Goal: Information Seeking & Learning: Learn about a topic

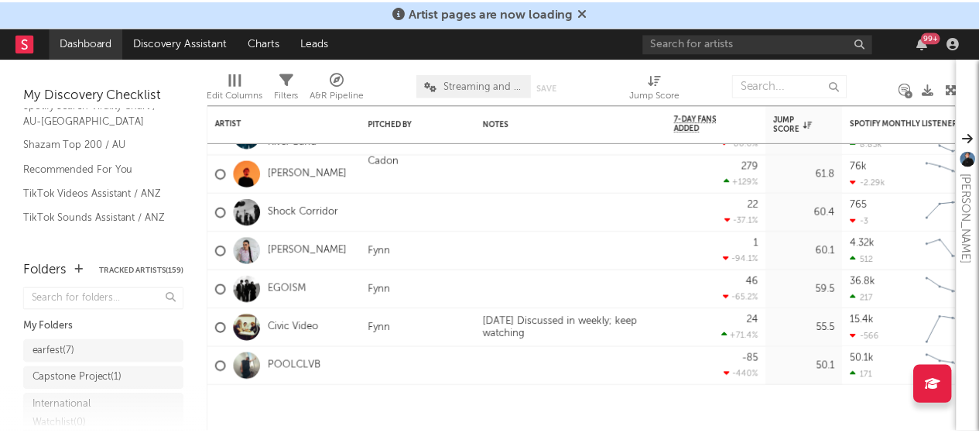
scroll to position [209, 0]
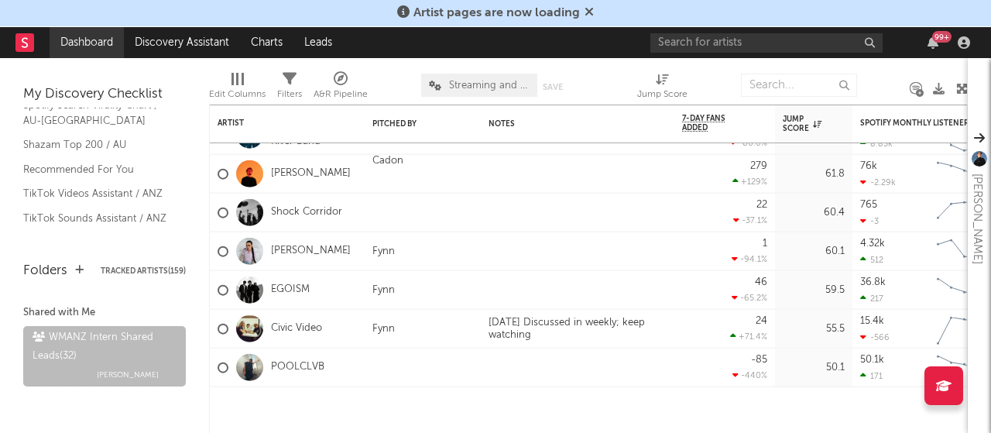
click at [105, 32] on link "Dashboard" at bounding box center [87, 42] width 74 height 31
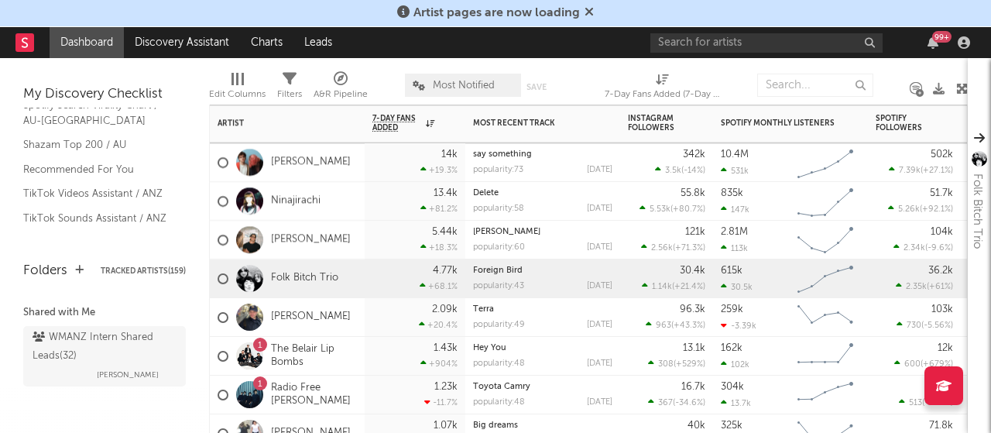
click at [304, 286] on div "Folk Bitch Trio" at bounding box center [278, 278] width 121 height 45
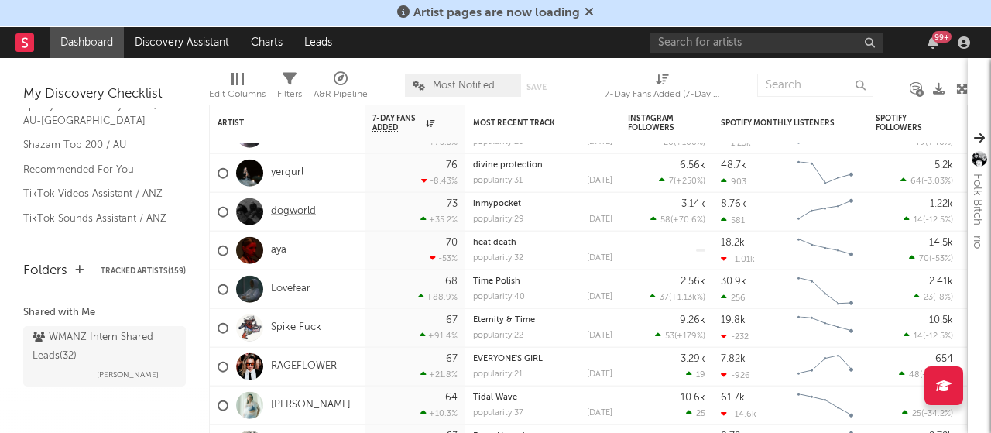
click at [286, 208] on link "dogworld" at bounding box center [293, 211] width 45 height 13
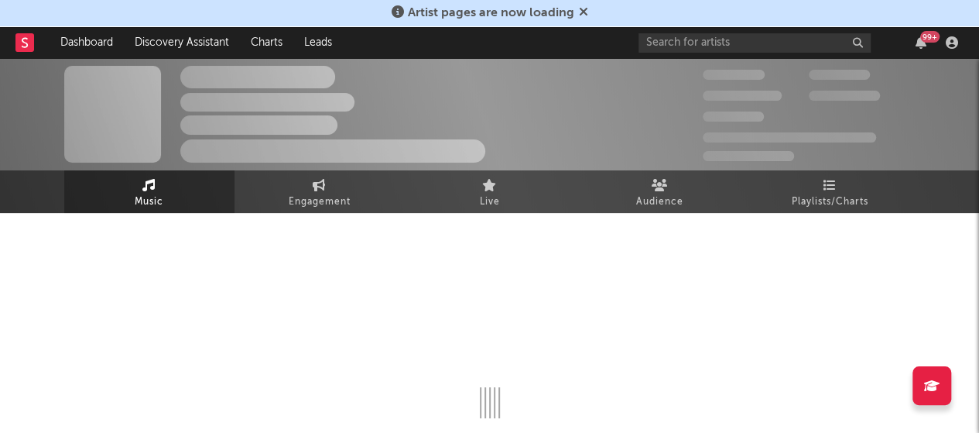
select select "6m"
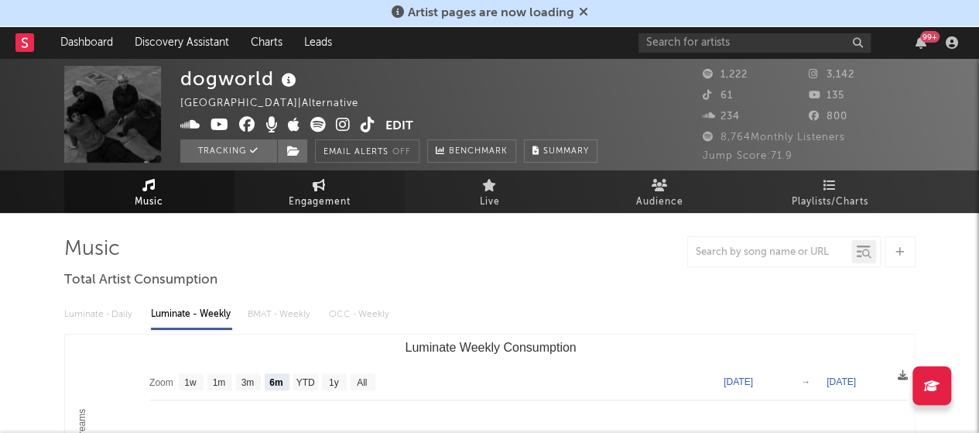
click at [293, 202] on span "Engagement" at bounding box center [320, 202] width 62 height 19
select select "1w"
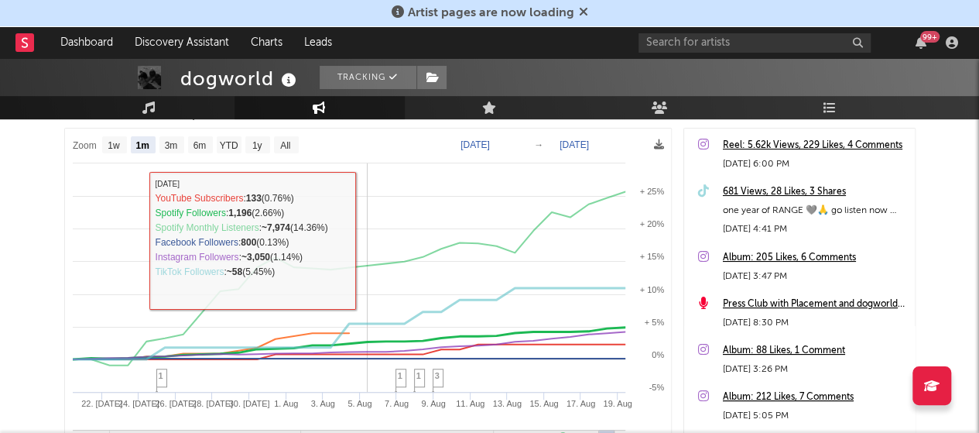
scroll to position [218, 0]
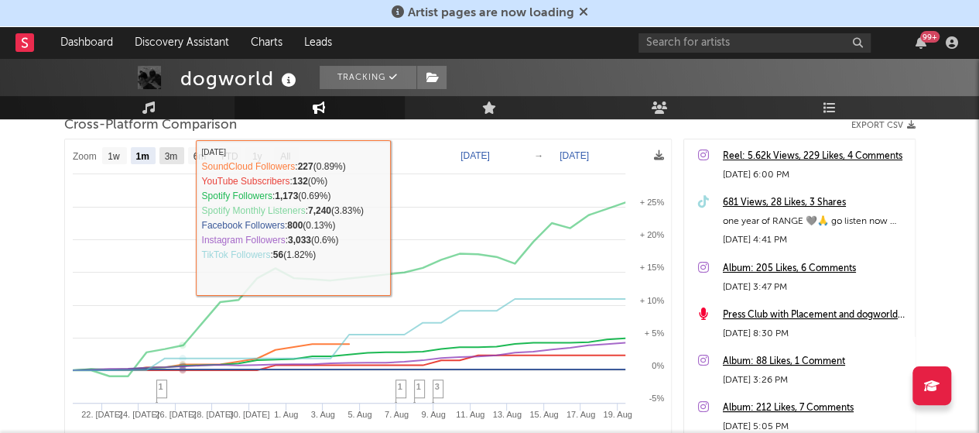
click at [173, 152] on text "3m" at bounding box center [170, 156] width 13 height 11
select select "3m"
type input "[DATE]"
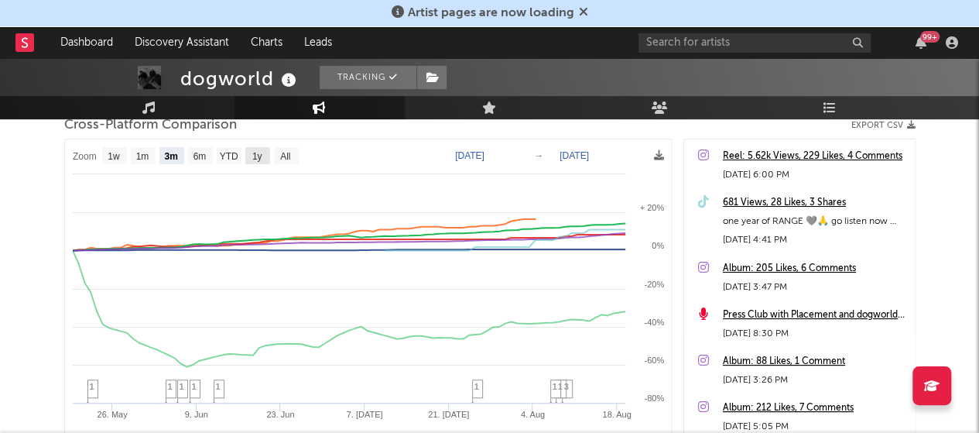
click at [253, 159] on text "1y" at bounding box center [257, 156] width 10 height 11
select select "1y"
type input "[DATE]"
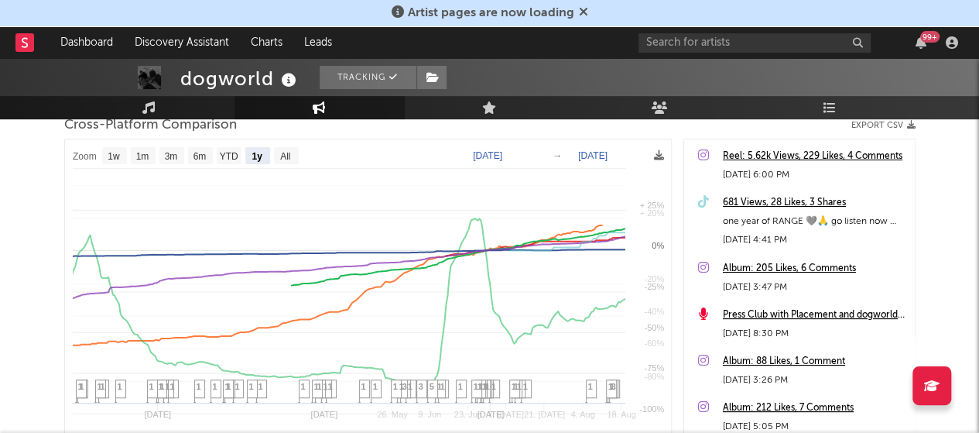
select select "1y"
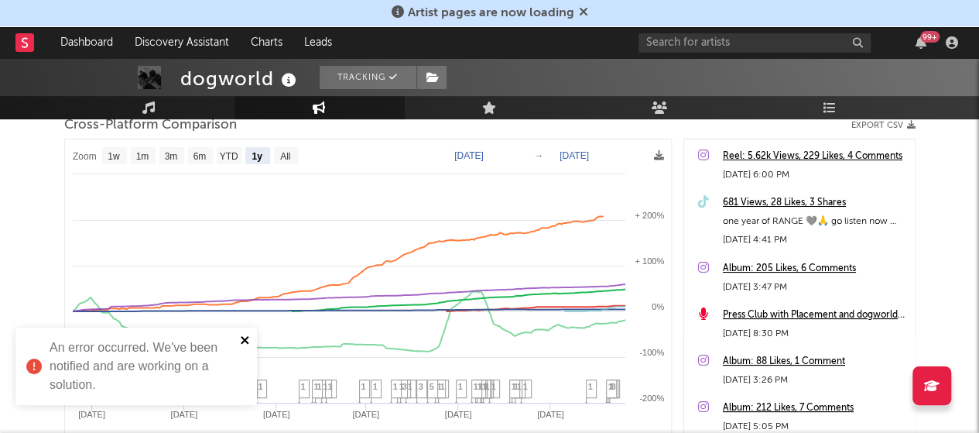
click at [245, 343] on icon "close" at bounding box center [245, 340] width 11 height 12
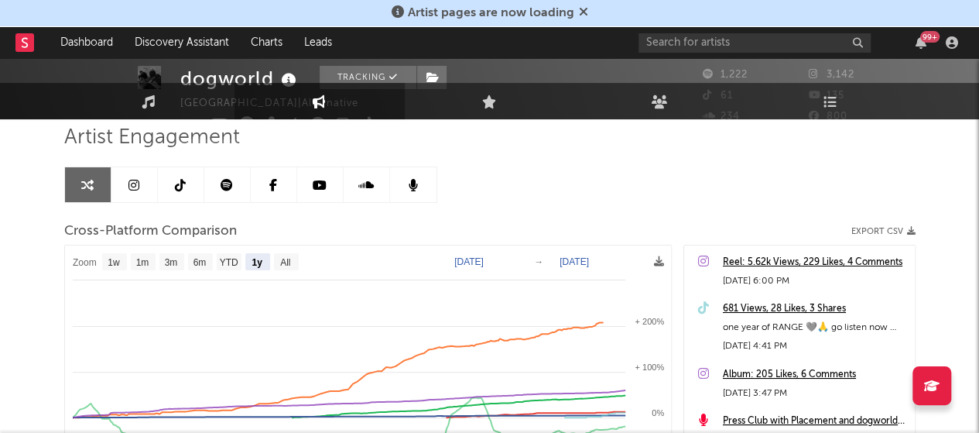
scroll to position [0, 0]
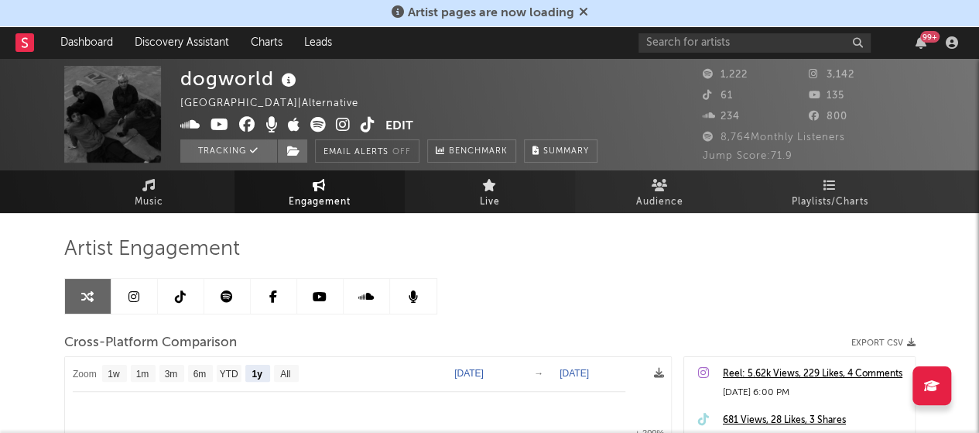
click at [548, 184] on link "Live" at bounding box center [490, 191] width 170 height 43
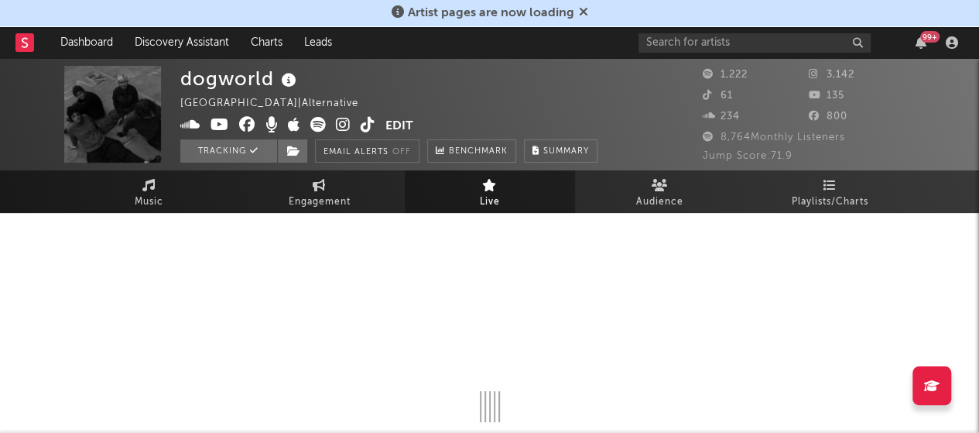
click at [548, 184] on link "Live" at bounding box center [490, 191] width 170 height 43
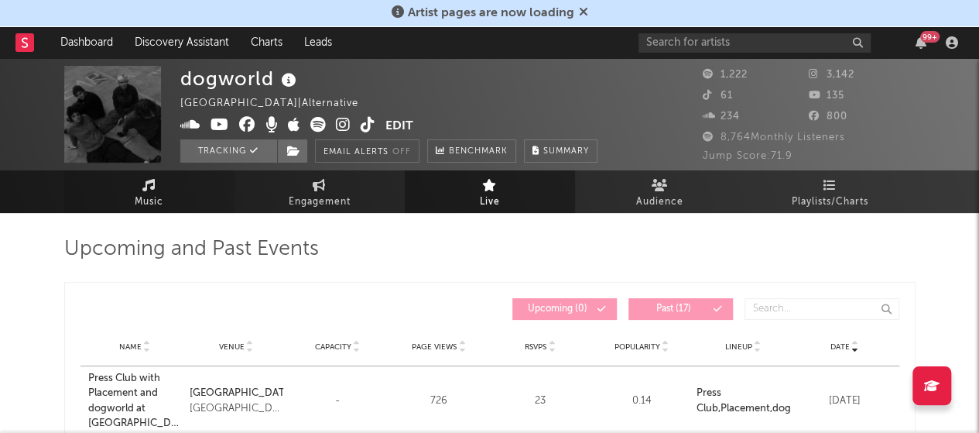
click at [187, 184] on link "Music" at bounding box center [149, 191] width 170 height 43
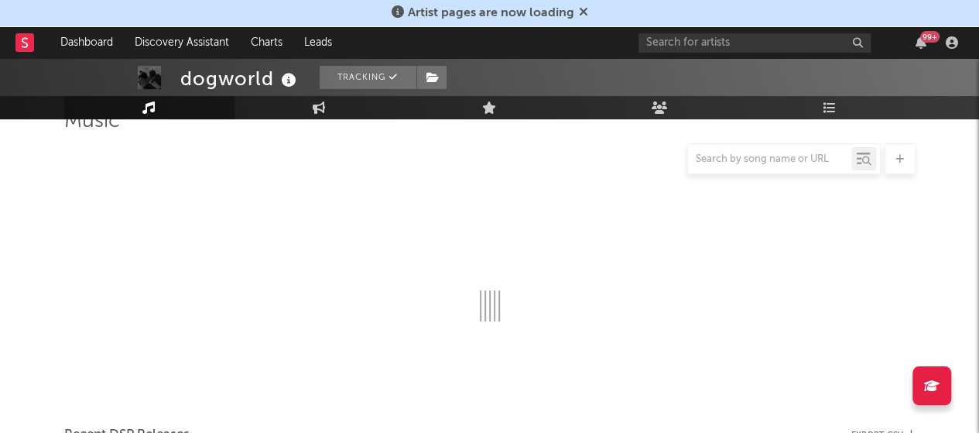
scroll to position [129, 0]
select select "6m"
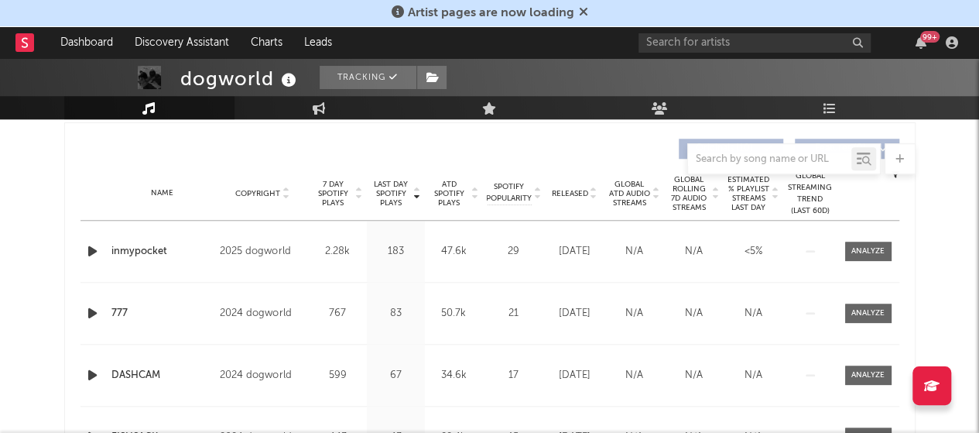
scroll to position [585, 0]
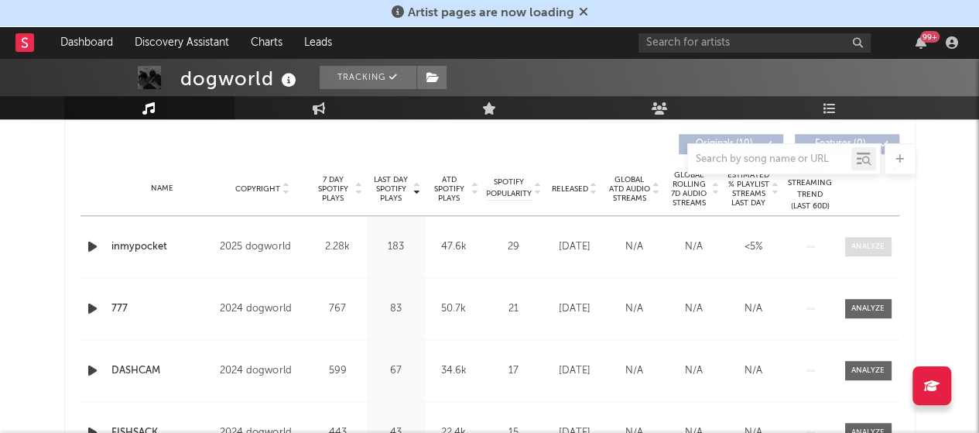
click at [873, 244] on div at bounding box center [868, 247] width 33 height 12
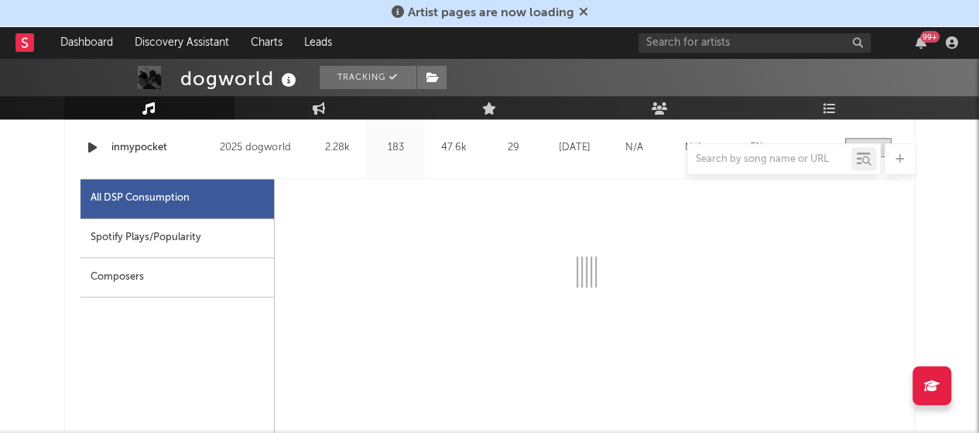
scroll to position [684, 0]
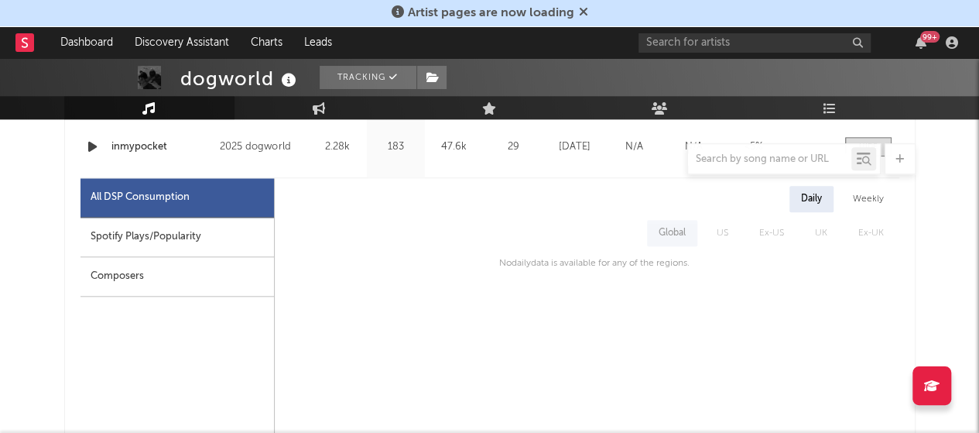
click at [203, 228] on div "Spotify Plays/Popularity" at bounding box center [178, 237] width 194 height 39
select select "1w"
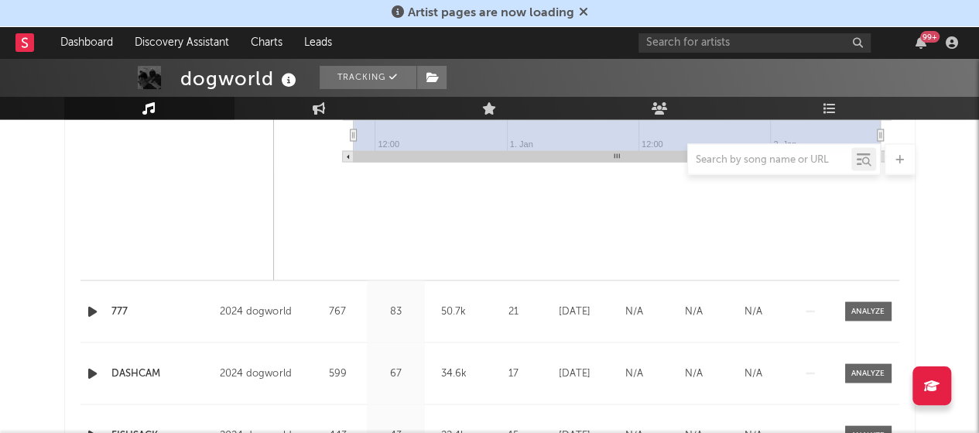
scroll to position [1346, 0]
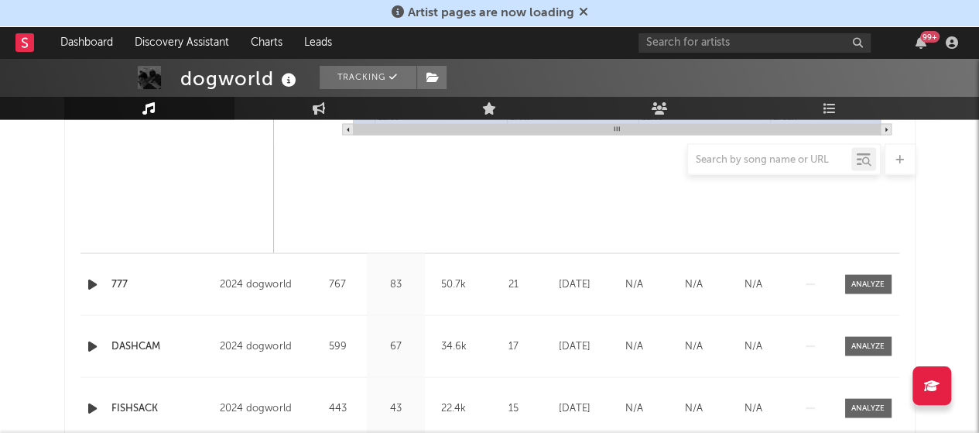
drag, startPoint x: 929, startPoint y: 300, endPoint x: 952, endPoint y: 304, distance: 22.8
click at [952, 304] on div "dogworld Tracking [GEOGRAPHIC_DATA] | Alternative Edit Tracking Email Alerts Of…" at bounding box center [489, 63] width 979 height 2702
click at [878, 285] on div at bounding box center [868, 284] width 33 height 12
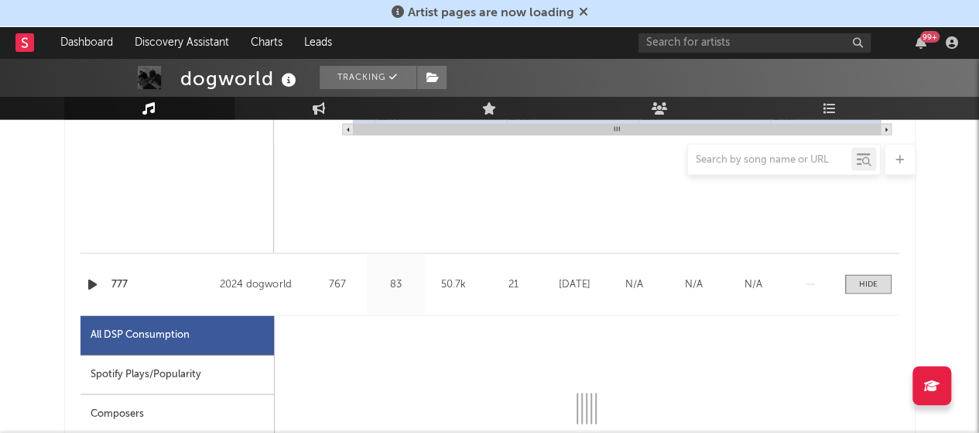
click at [206, 368] on div "Spotify Plays/Popularity" at bounding box center [178, 374] width 194 height 39
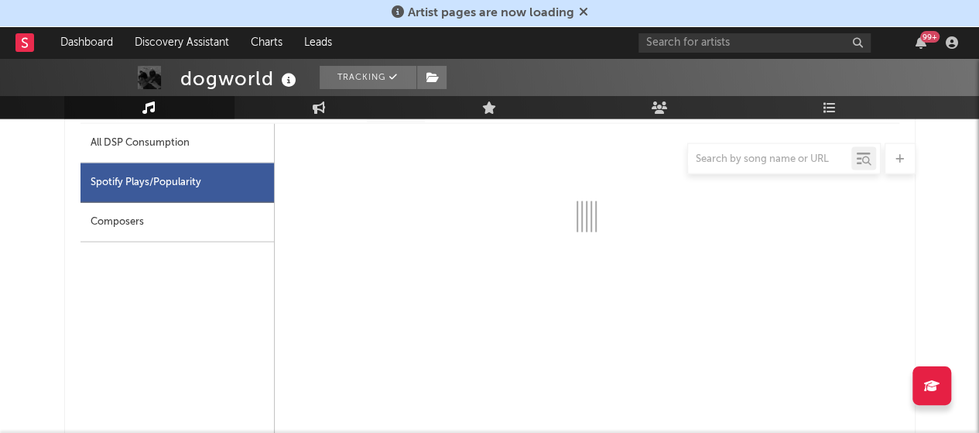
scroll to position [1538, 0]
select select "6m"
select select "1w"
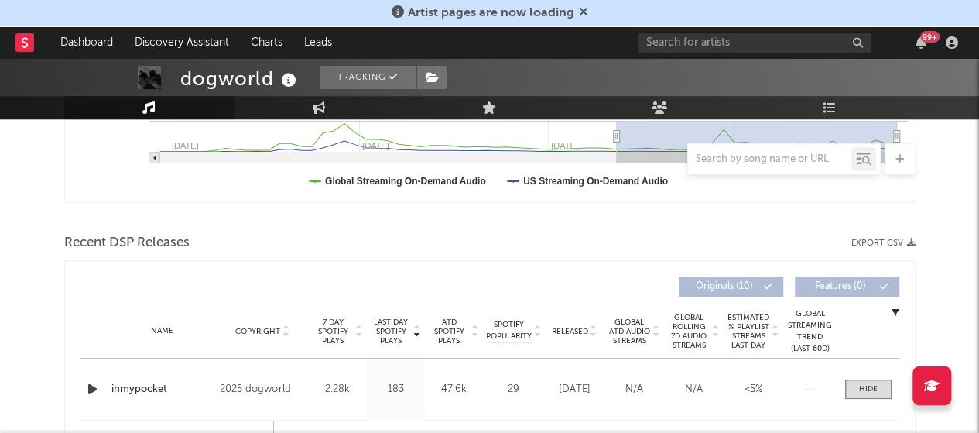
scroll to position [246, 0]
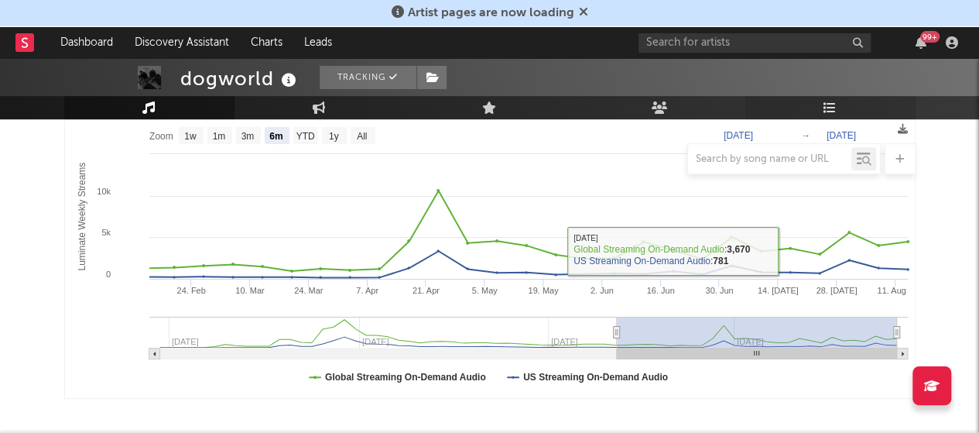
click at [835, 109] on icon at bounding box center [830, 107] width 13 height 12
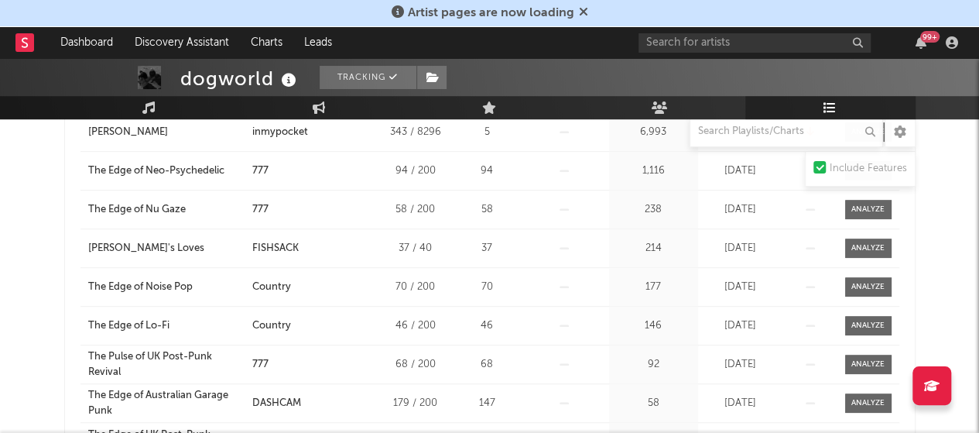
scroll to position [358, 0]
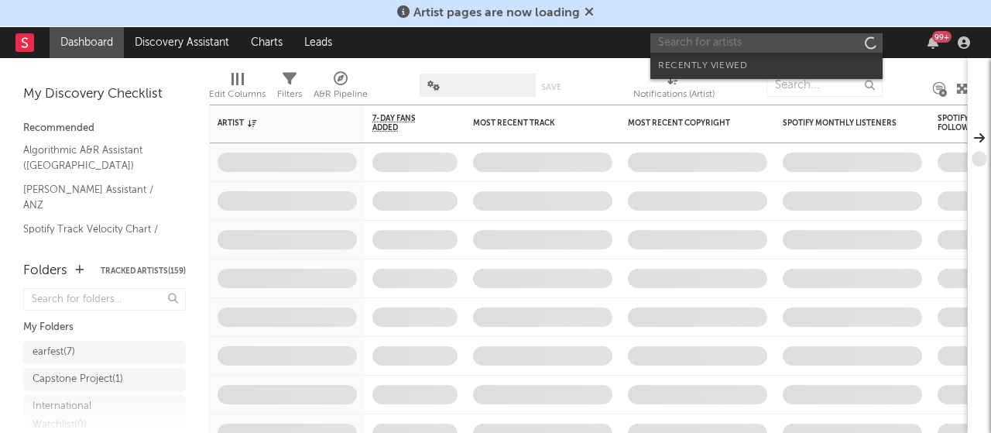
click at [801, 49] on input "text" at bounding box center [766, 42] width 232 height 19
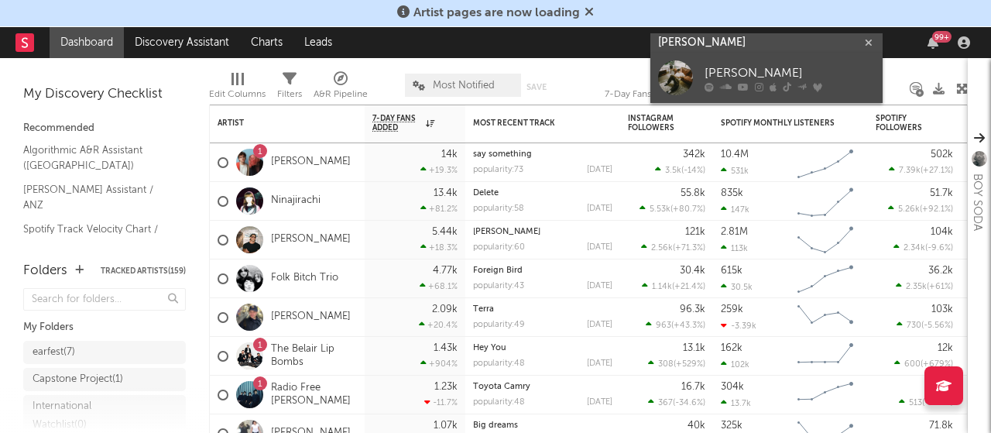
type input "oliver cronin"
click at [673, 76] on div at bounding box center [675, 77] width 35 height 35
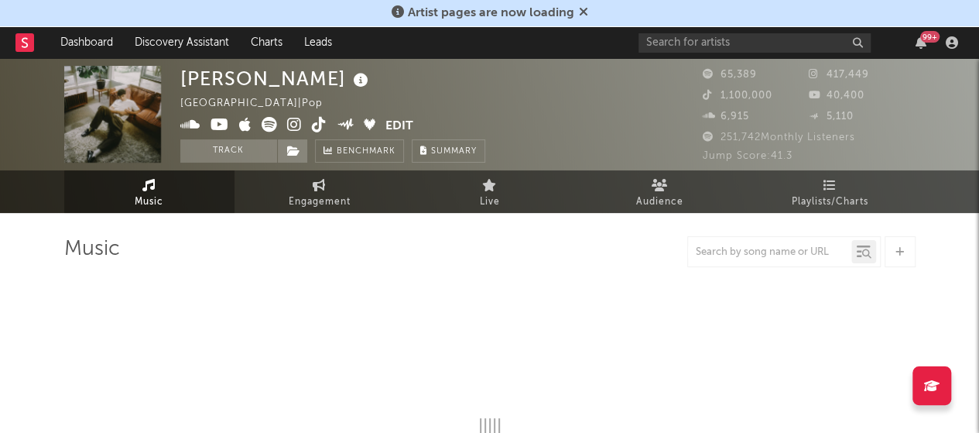
click at [318, 122] on icon at bounding box center [319, 124] width 15 height 15
select select "6m"
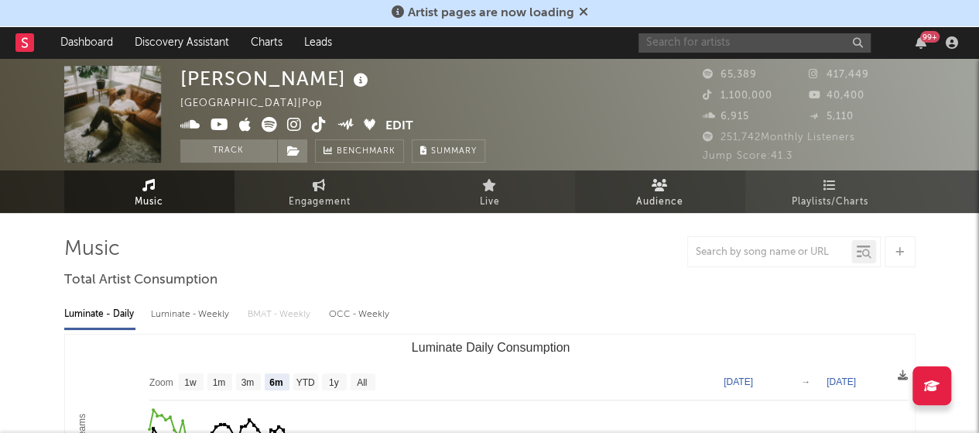
click at [655, 49] on input "text" at bounding box center [755, 42] width 232 height 19
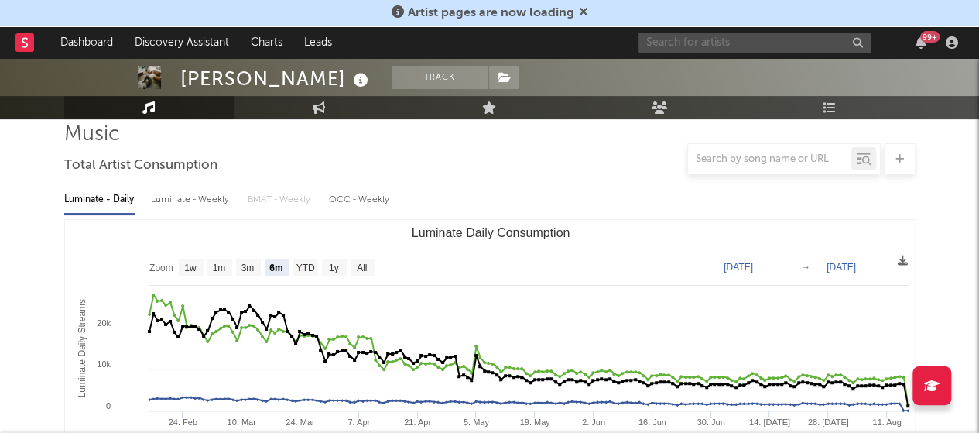
scroll to position [290, 0]
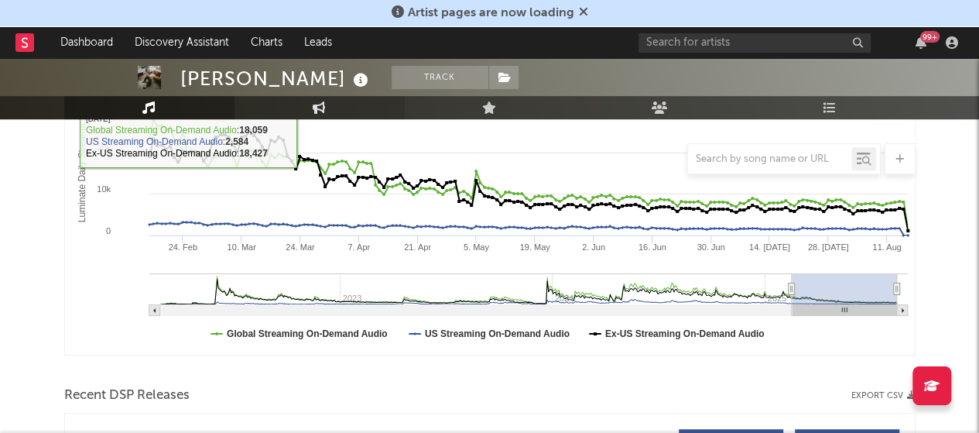
click at [322, 97] on link "Engagement" at bounding box center [320, 107] width 170 height 23
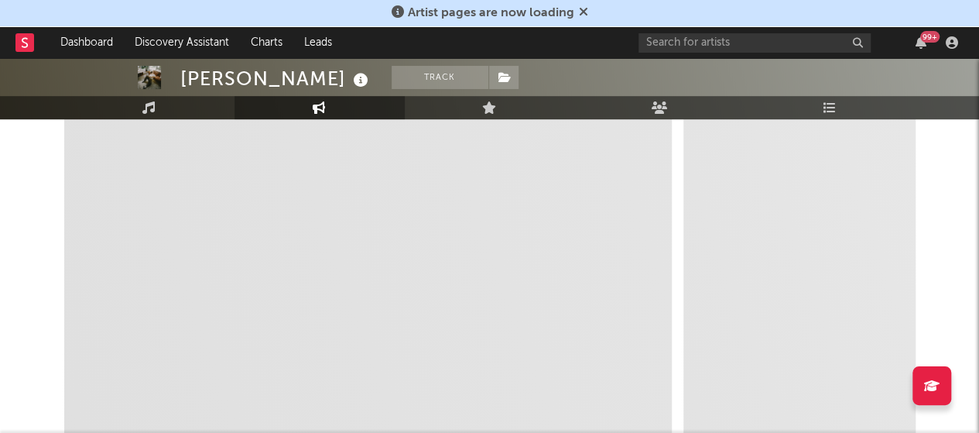
select select "1w"
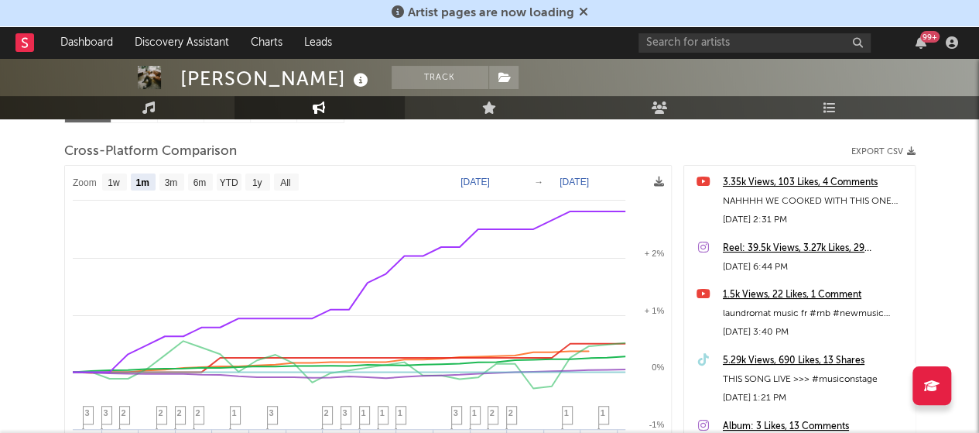
scroll to position [190, 0]
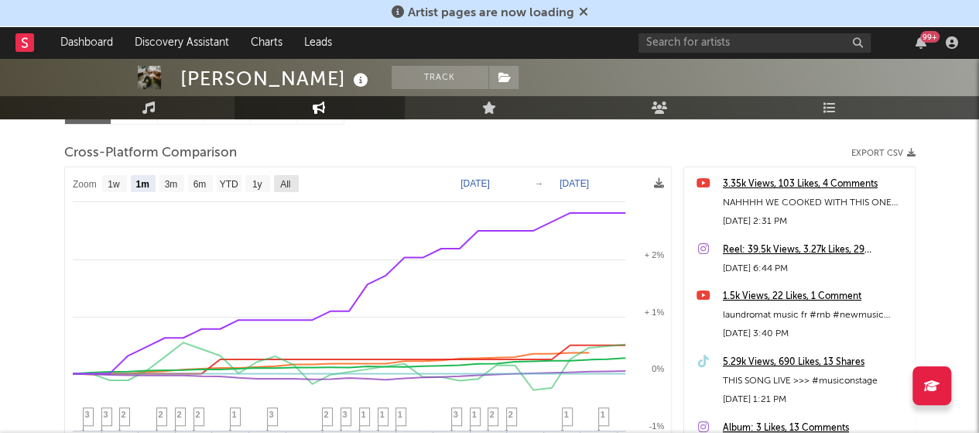
click at [290, 179] on text "All" at bounding box center [285, 184] width 10 height 11
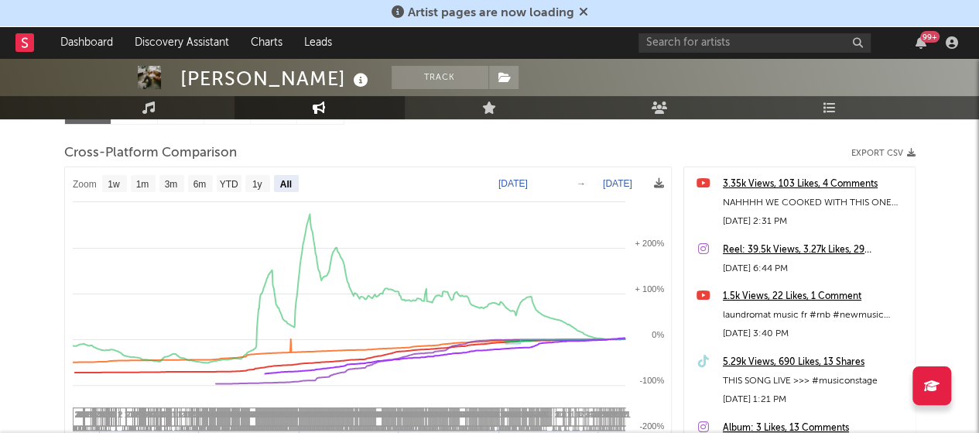
select select "All"
type input "2022-11-12"
click at [290, 179] on text "All" at bounding box center [286, 184] width 12 height 11
select select "All"
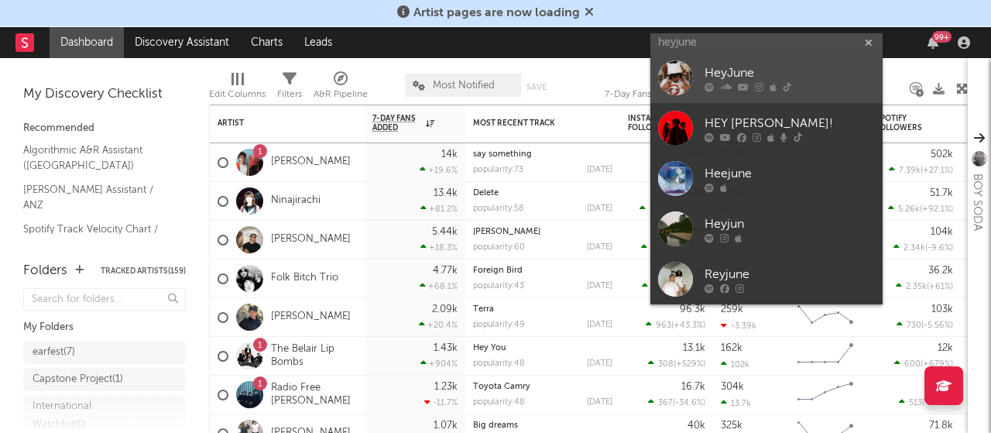
type input "heyjune"
click at [760, 73] on div "HeyJune" at bounding box center [790, 73] width 170 height 19
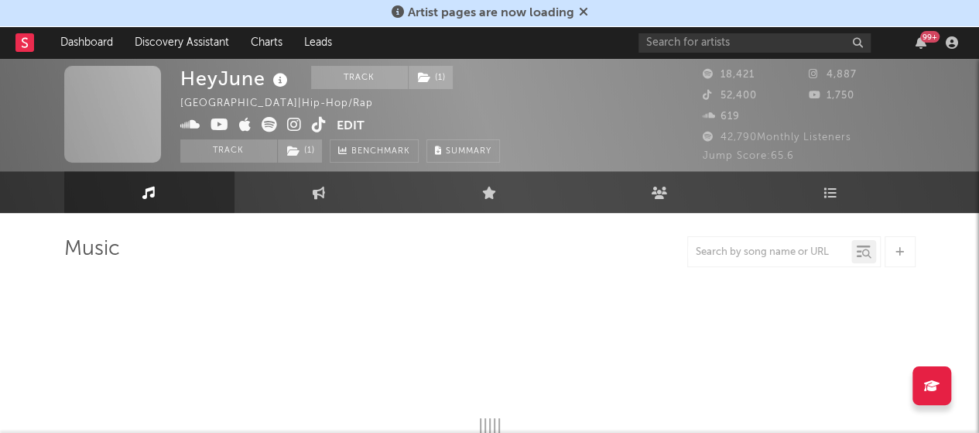
select select "6m"
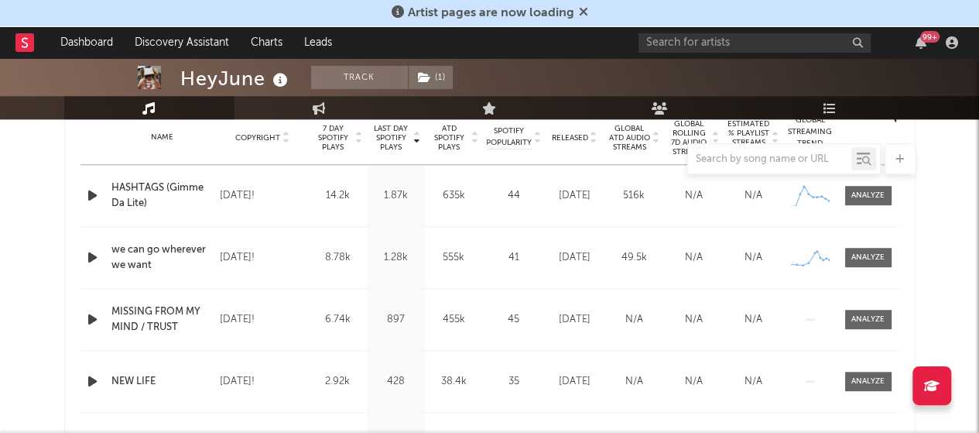
scroll to position [634, 0]
click at [439, 140] on span "ATD Spotify Plays" at bounding box center [449, 139] width 41 height 28
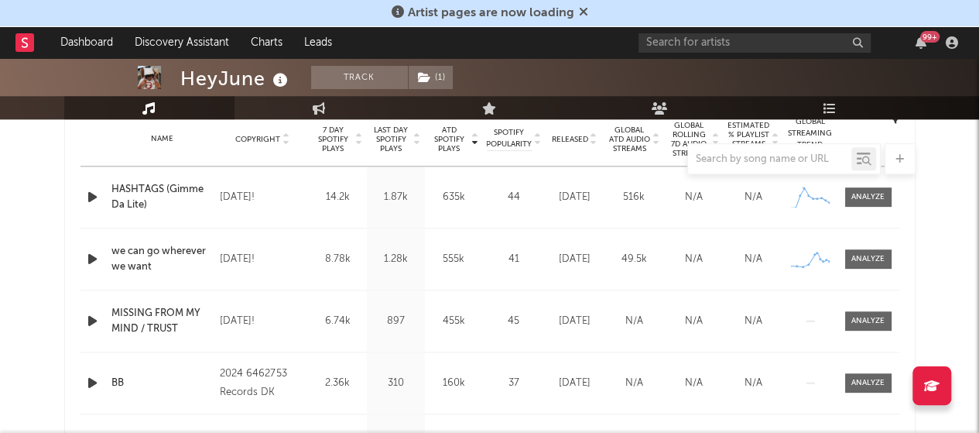
click at [439, 140] on span "ATD Spotify Plays" at bounding box center [449, 139] width 41 height 28
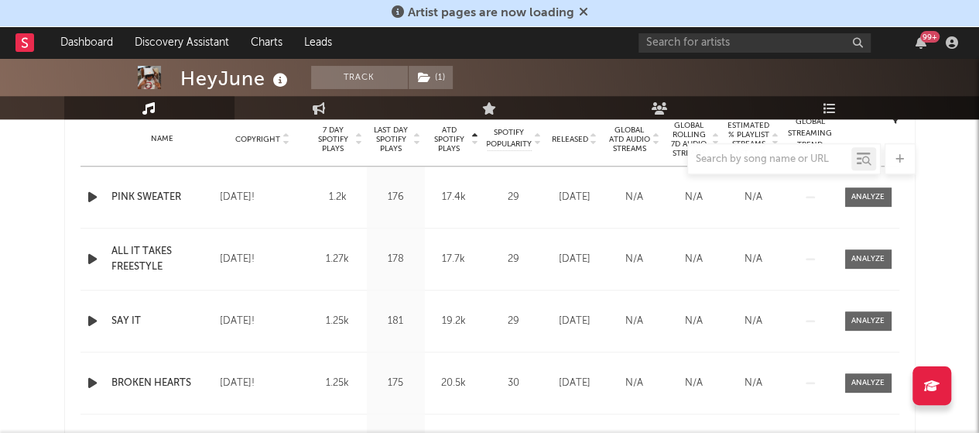
click at [439, 140] on span "ATD Spotify Plays" at bounding box center [449, 139] width 41 height 28
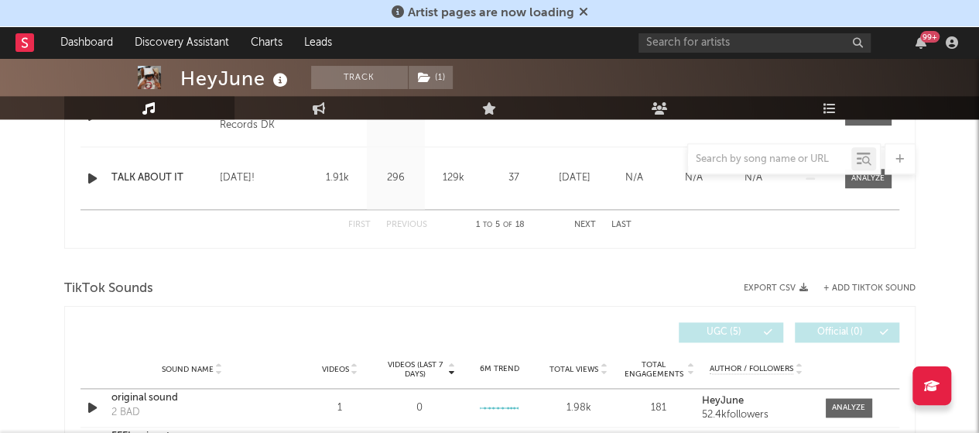
scroll to position [901, 0]
click at [581, 223] on button "Next" at bounding box center [586, 225] width 22 height 9
click at [393, 216] on div "First Previous 6 to 10 of 18 Next Last" at bounding box center [489, 226] width 283 height 30
click at [400, 230] on div "First Previous 6 to 10 of 18 Next Last" at bounding box center [489, 226] width 283 height 30
click at [400, 217] on div "First Previous 6 to 10 of 18 Next Last" at bounding box center [489, 226] width 283 height 30
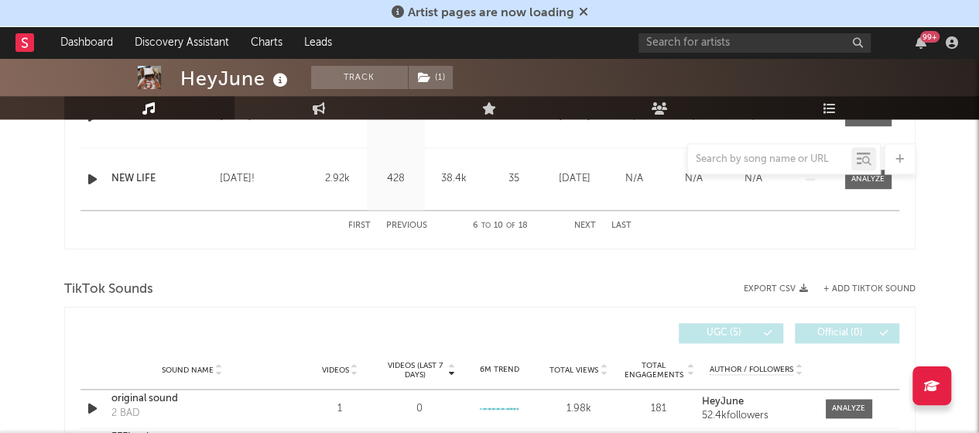
drag, startPoint x: 403, startPoint y: 228, endPoint x: 400, endPoint y: 217, distance: 11.1
click at [400, 217] on div "First Previous 6 to 10 of 18 Next Last" at bounding box center [489, 226] width 283 height 30
click at [399, 225] on button "Previous" at bounding box center [406, 225] width 41 height 9
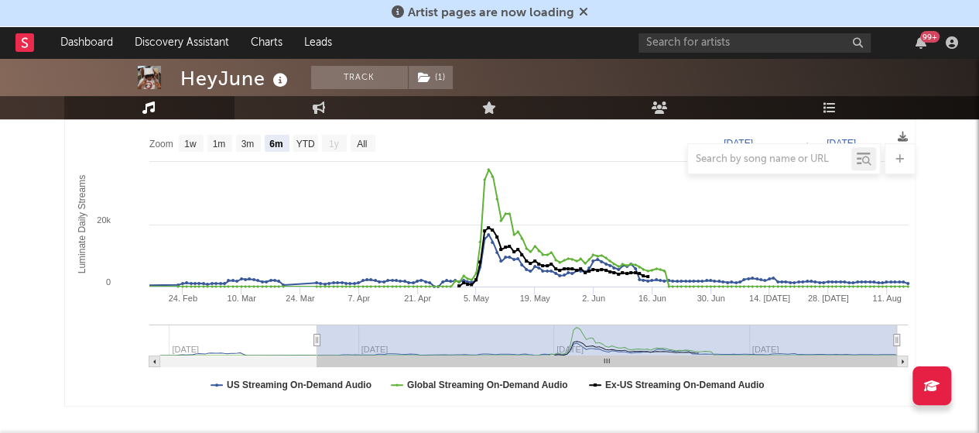
scroll to position [0, 0]
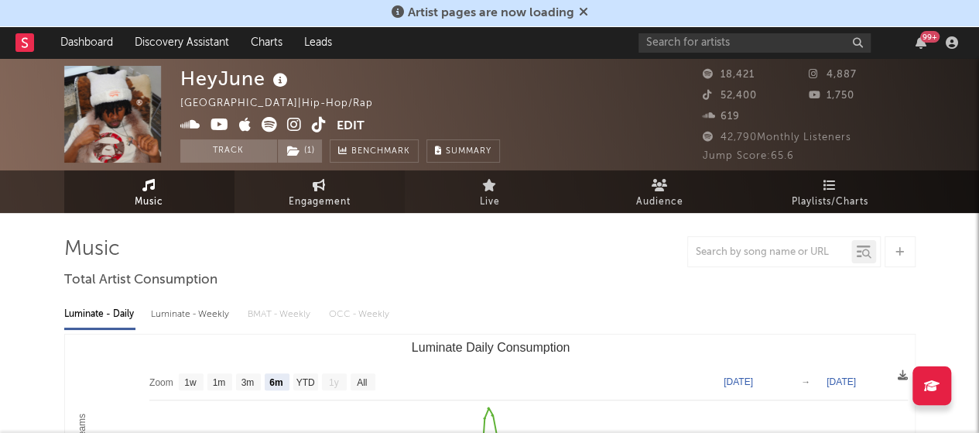
click at [329, 210] on span "Engagement" at bounding box center [320, 202] width 62 height 19
select select "1w"
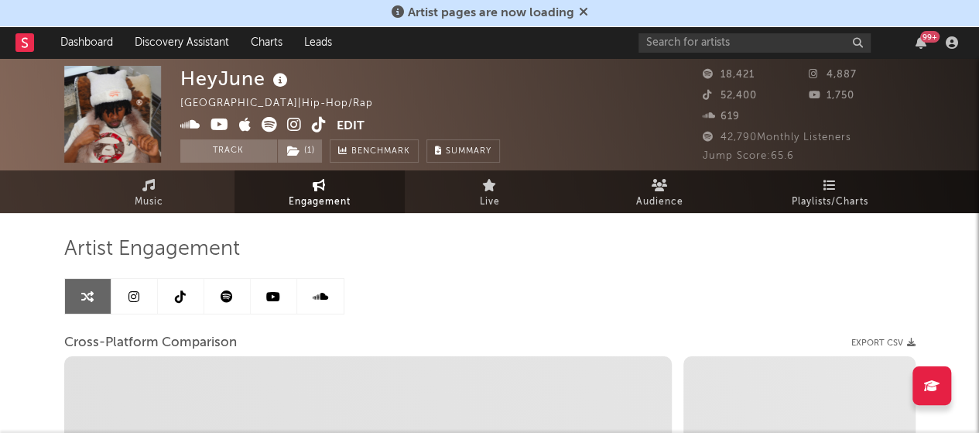
select select "1m"
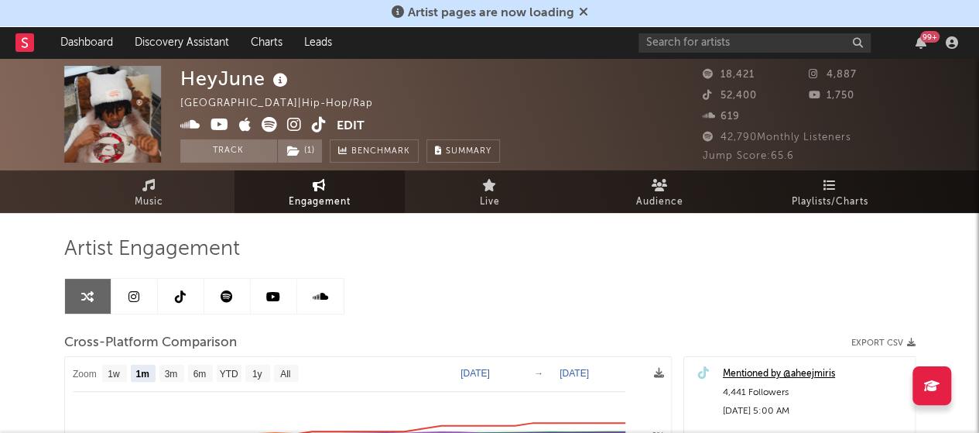
scroll to position [1, 0]
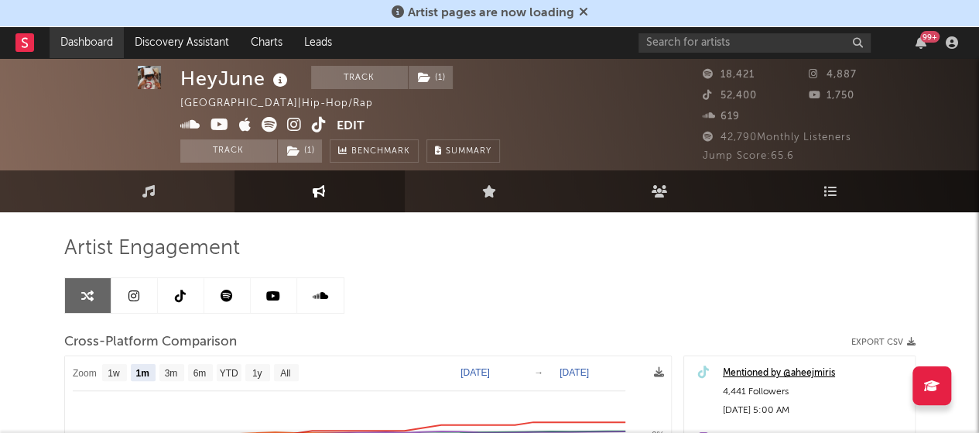
click at [99, 35] on link "Dashboard" at bounding box center [87, 42] width 74 height 31
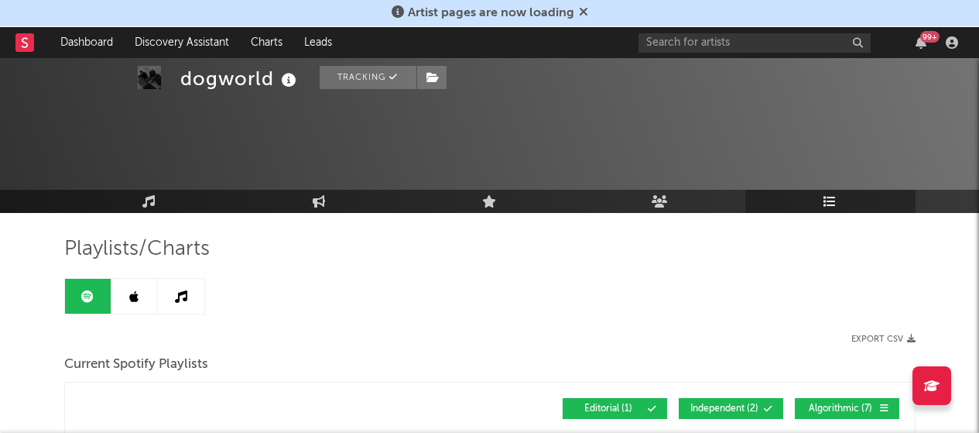
scroll to position [358, 0]
